Goal: Information Seeking & Learning: Learn about a topic

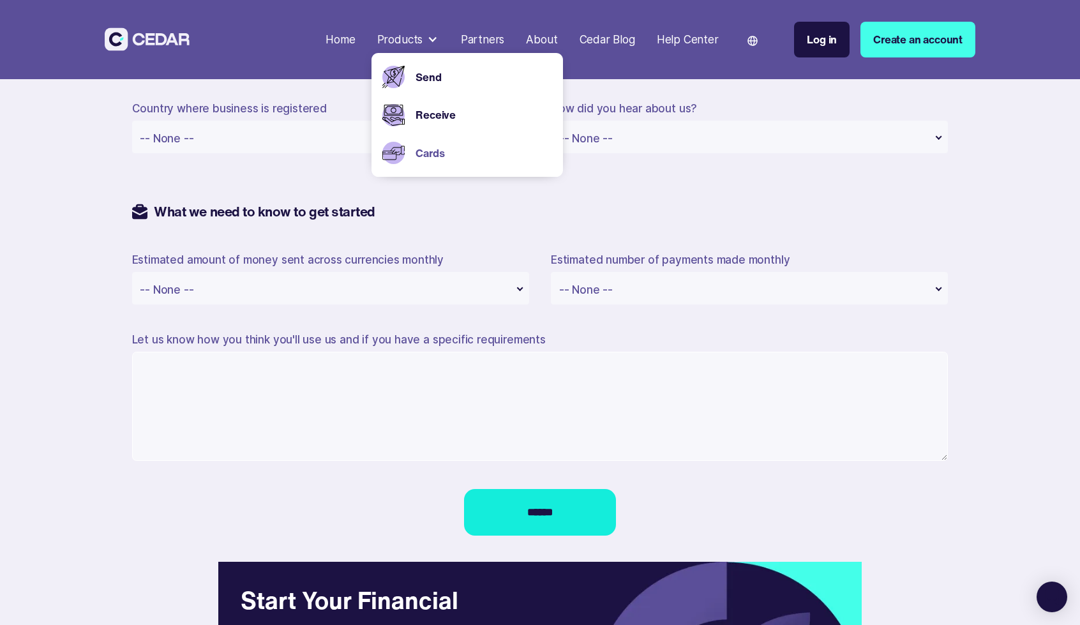
click at [432, 160] on link "Cards" at bounding box center [484, 153] width 136 height 17
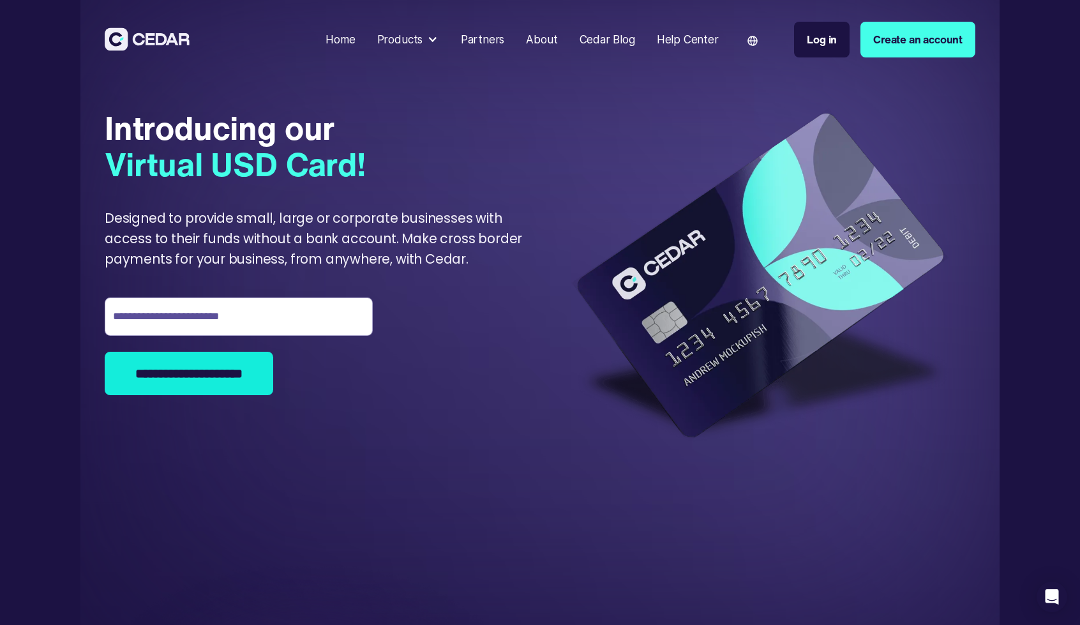
click at [599, 32] on div "Cedar Blog" at bounding box center [608, 39] width 56 height 17
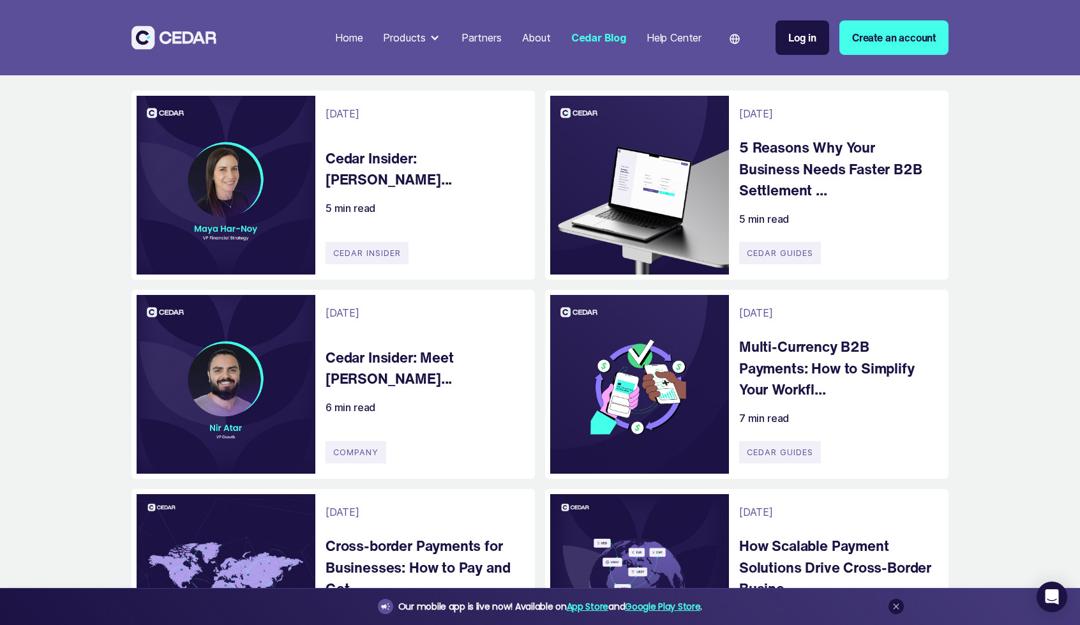
click at [406, 160] on h4 "Cedar Insider: [PERSON_NAME]..." at bounding box center [424, 168] width 197 height 43
